Goal: Task Accomplishment & Management: Manage account settings

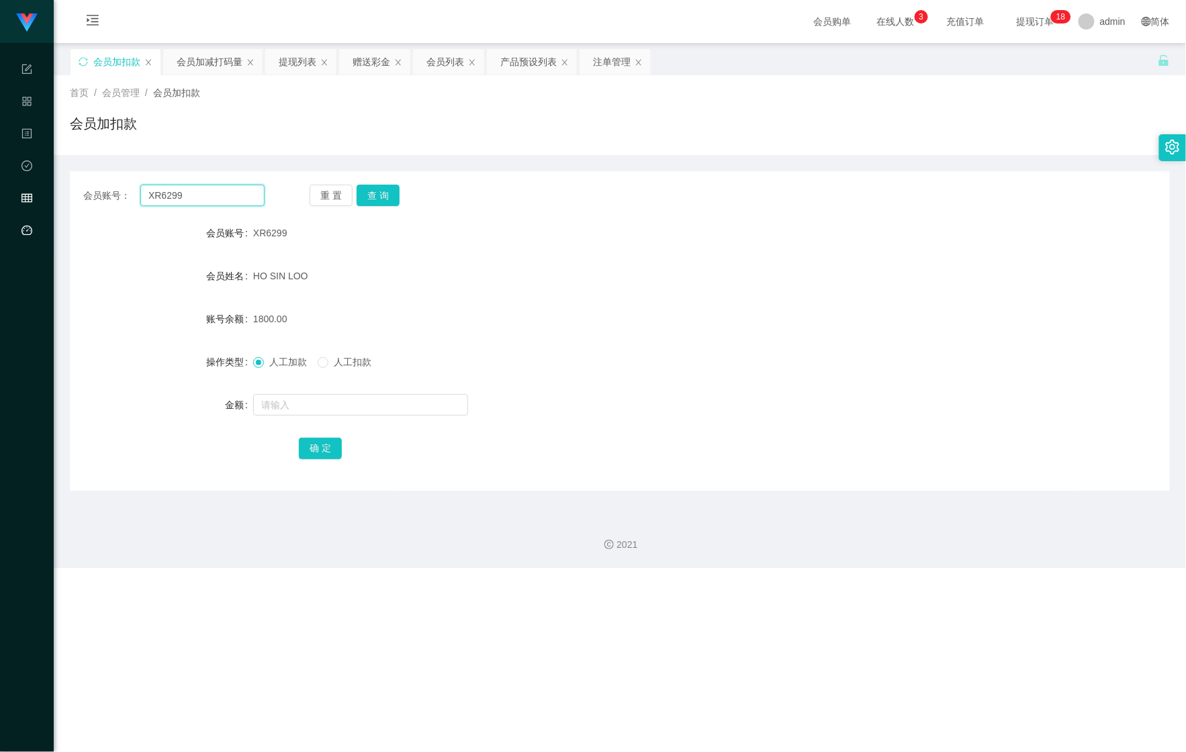
drag, startPoint x: 219, startPoint y: 200, endPoint x: 44, endPoint y: 206, distance: 175.4
click at [44, 206] on section "Shopee Workbench 系统配置 产品管理 内容中心 数据中心 会员管理 平台首页 保存配置 重置配置 整体风格设置 主题色 导航设置 内容区域宽度…" at bounding box center [593, 284] width 1186 height 568
paste input "Franklin"
type input "Franklin"
drag, startPoint x: 399, startPoint y: 196, endPoint x: 391, endPoint y: 196, distance: 8.1
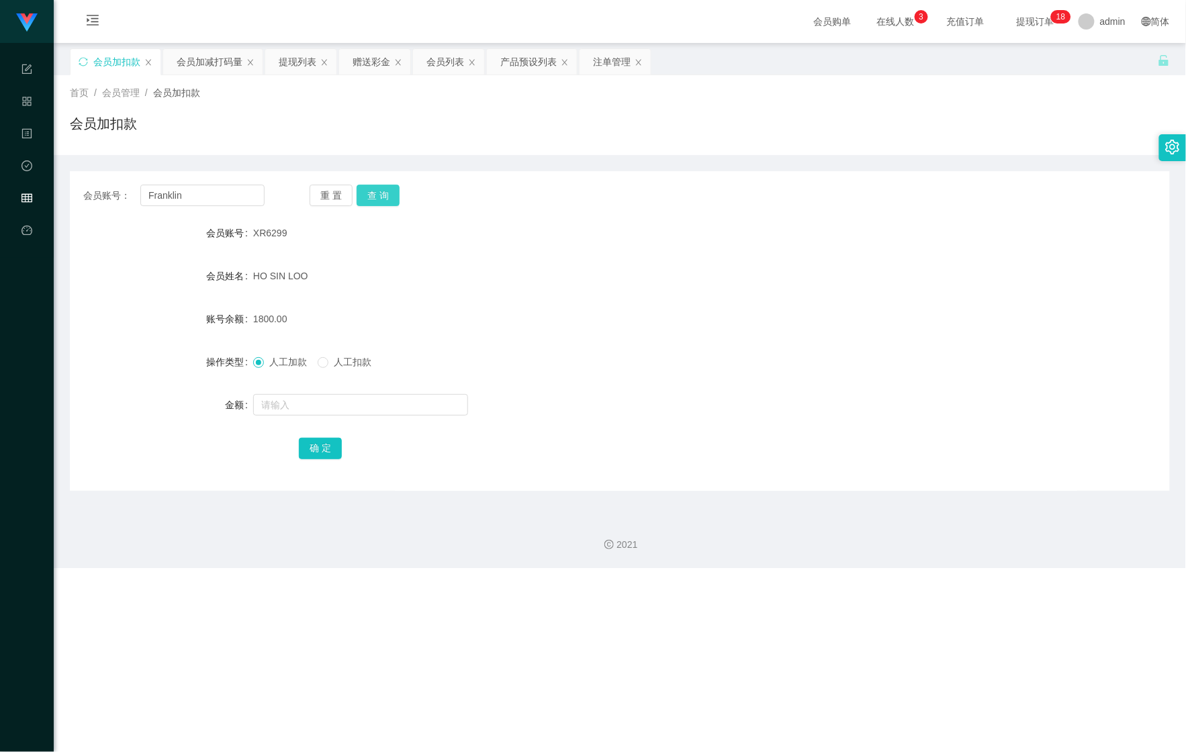
click at [398, 196] on div "重 置 查 询" at bounding box center [400, 195] width 181 height 21
click at [391, 196] on button "查 询" at bounding box center [378, 195] width 43 height 21
click at [333, 412] on input "text" at bounding box center [360, 404] width 215 height 21
type input "110"
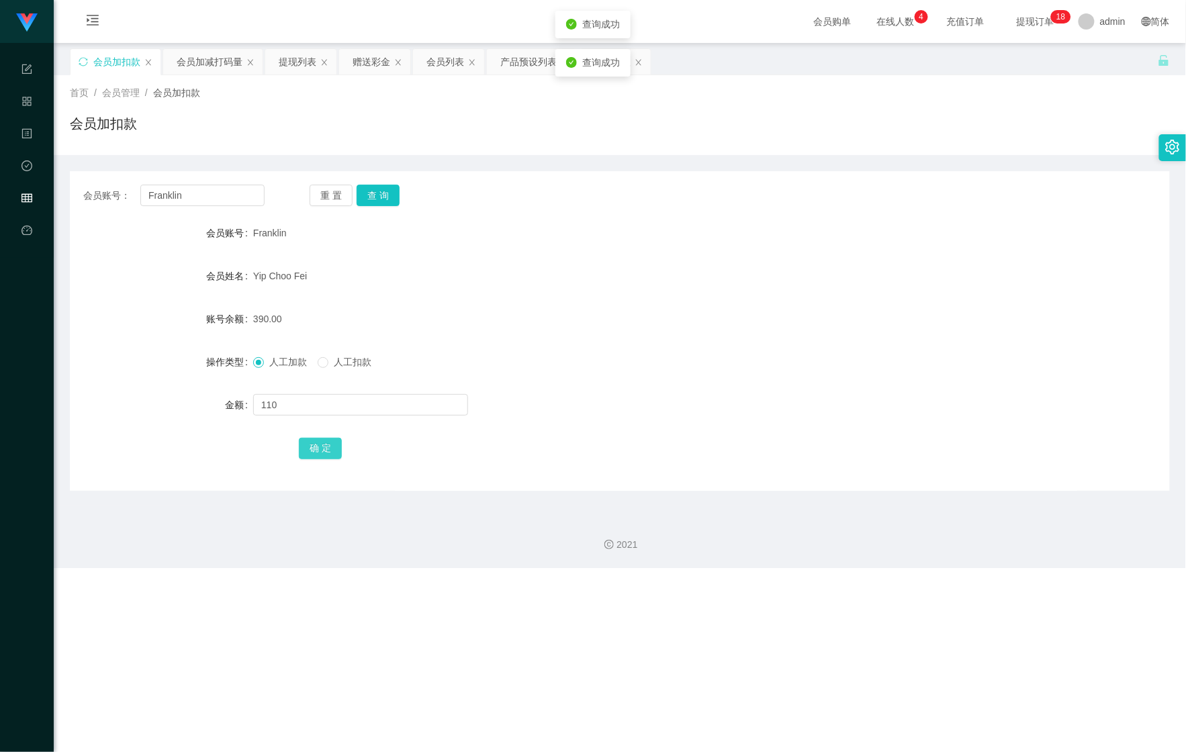
drag, startPoint x: 325, startPoint y: 450, endPoint x: 285, endPoint y: 379, distance: 81.8
click at [325, 450] on button "确 定" at bounding box center [320, 448] width 43 height 21
click at [202, 62] on div "会员加减打码量" at bounding box center [210, 62] width 66 height 26
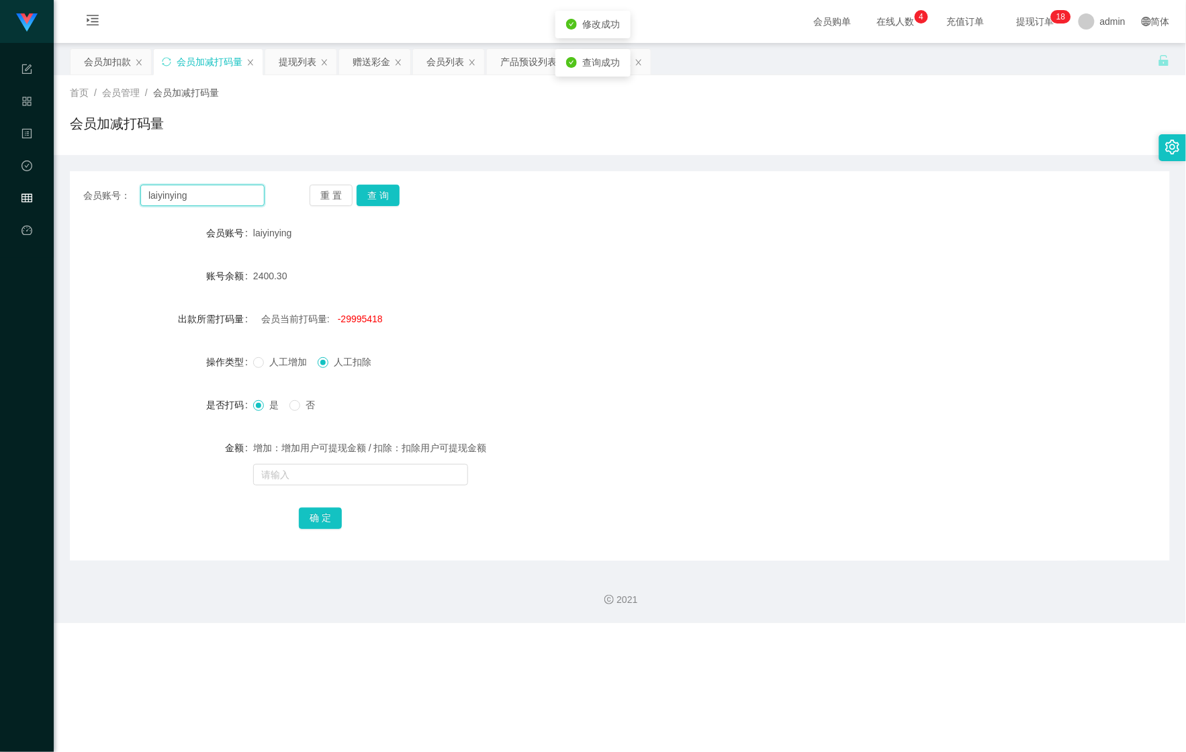
drag, startPoint x: 210, startPoint y: 188, endPoint x: 11, endPoint y: 193, distance: 198.9
click at [9, 193] on section "Shopee Workbench 系统配置 产品管理 内容中心 数据中心 会员管理 平台首页 保存配置 重置配置 整体风格设置 主题色 导航设置 内容区域宽度…" at bounding box center [593, 311] width 1186 height 623
paste input "Franklin"
type input "Franklin"
drag, startPoint x: 410, startPoint y: 183, endPoint x: 386, endPoint y: 189, distance: 24.9
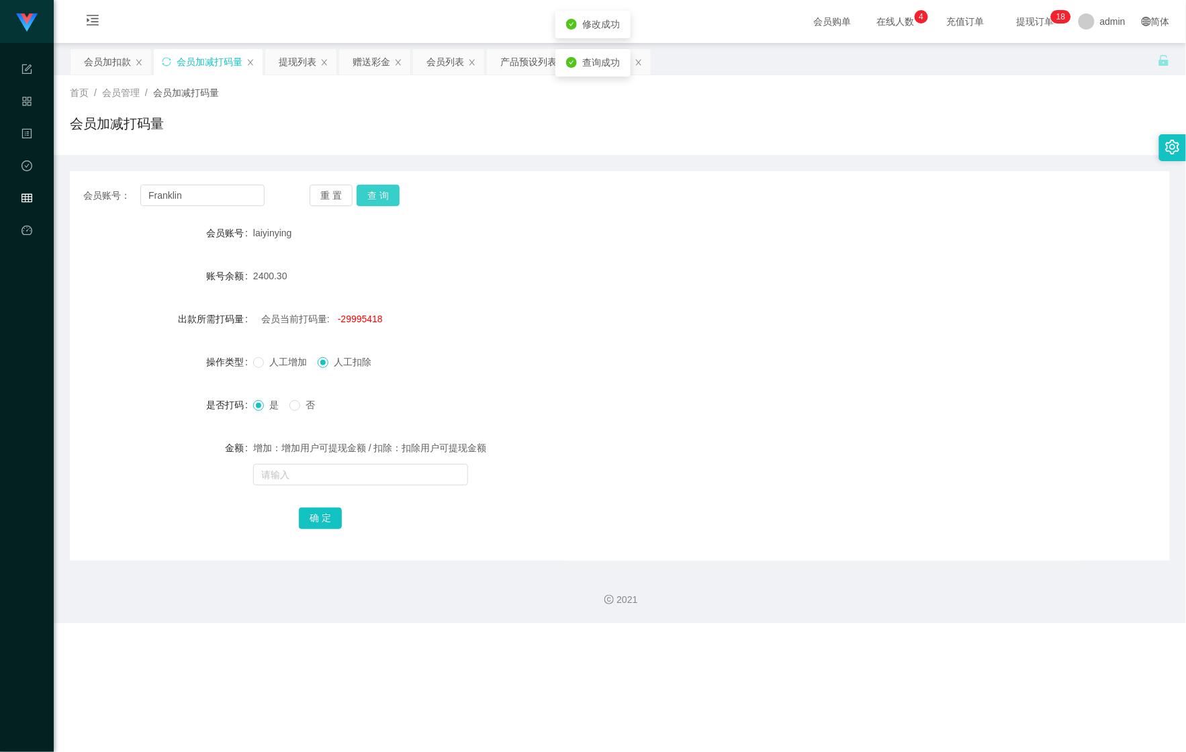
click at [406, 183] on div "会员账号： [PERSON_NAME] 重 置 查 询 会员账号 laiyinying 账号余额 2400.30 出款所需打码量 会员当前打码量: -2999…" at bounding box center [620, 366] width 1100 height 390
click at [371, 193] on button "查 询" at bounding box center [378, 195] width 43 height 21
